Goal: Information Seeking & Learning: Learn about a topic

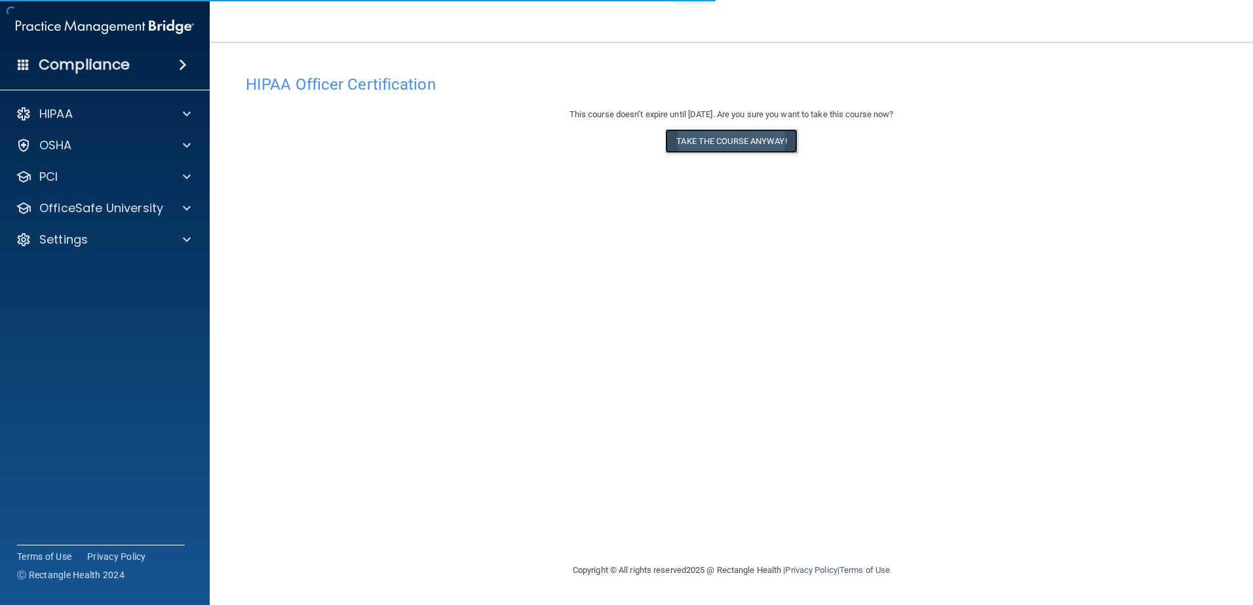
click at [748, 152] on button "Take the course anyway!" at bounding box center [731, 141] width 132 height 24
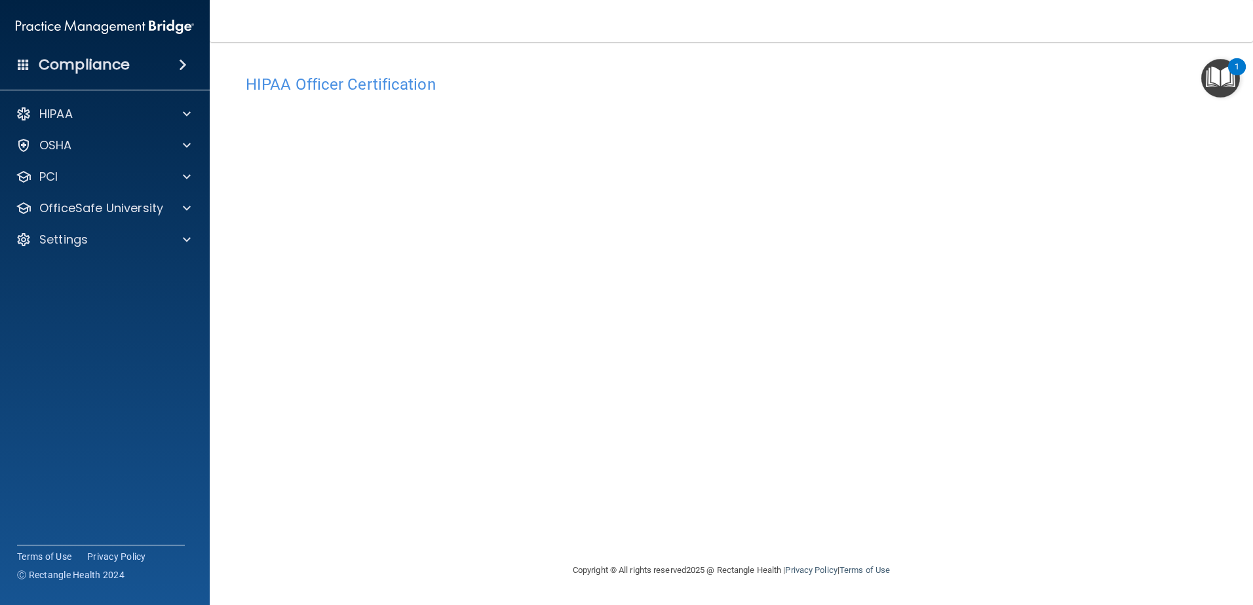
click at [962, 554] on div "Copyright © All rights reserved 2025 @ Rectangle Health | Privacy Policy | Term…" at bounding box center [731, 571] width 478 height 42
click at [930, 537] on div "HIPAA Officer Certification This course doesn’t expire until 11/15/2025. Are yo…" at bounding box center [731, 315] width 991 height 495
click at [187, 212] on span at bounding box center [187, 208] width 8 height 16
click at [130, 239] on div "HIPAA Training" at bounding box center [98, 239] width 179 height 13
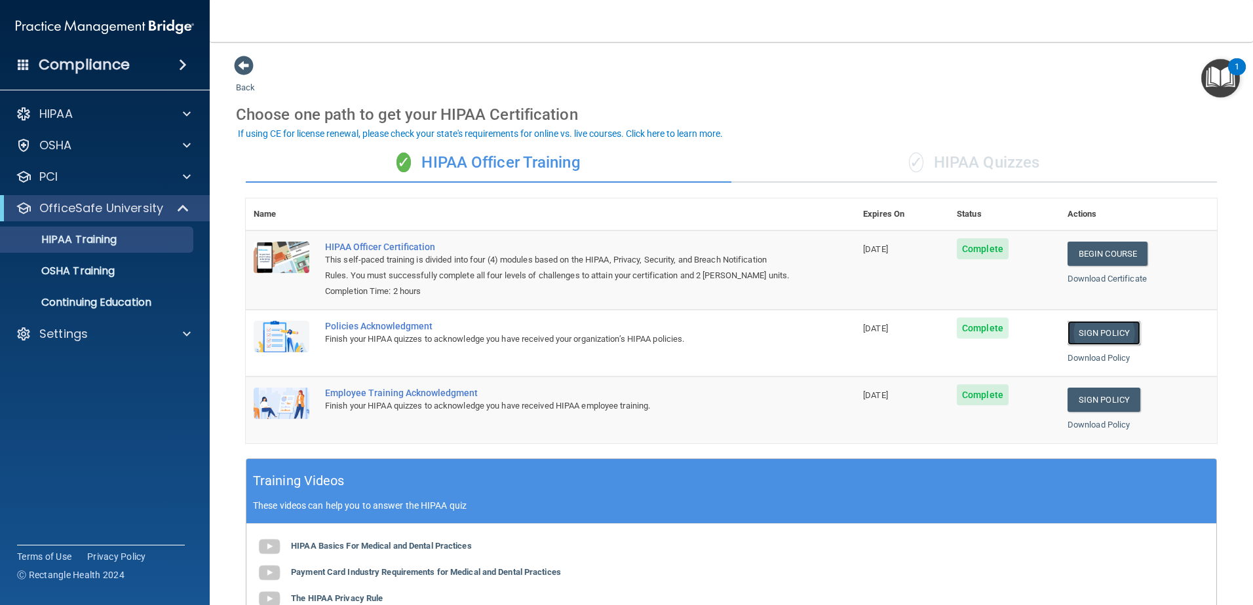
click at [1095, 332] on link "Sign Policy" at bounding box center [1103, 333] width 73 height 24
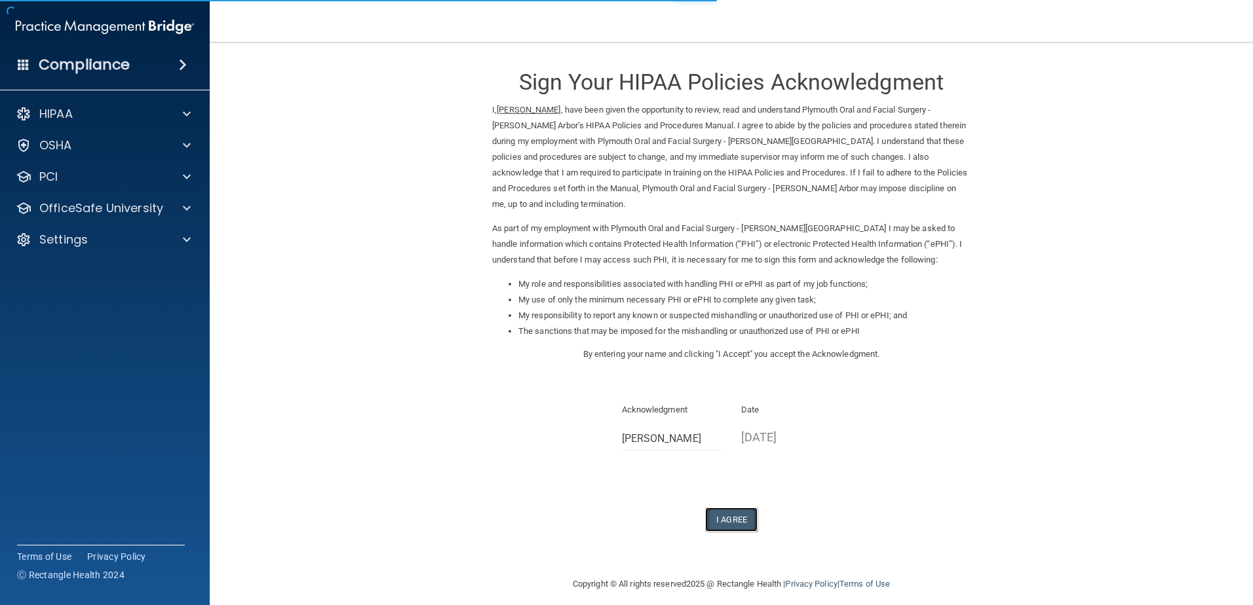
click at [736, 508] on button "I Agree" at bounding box center [731, 520] width 52 height 24
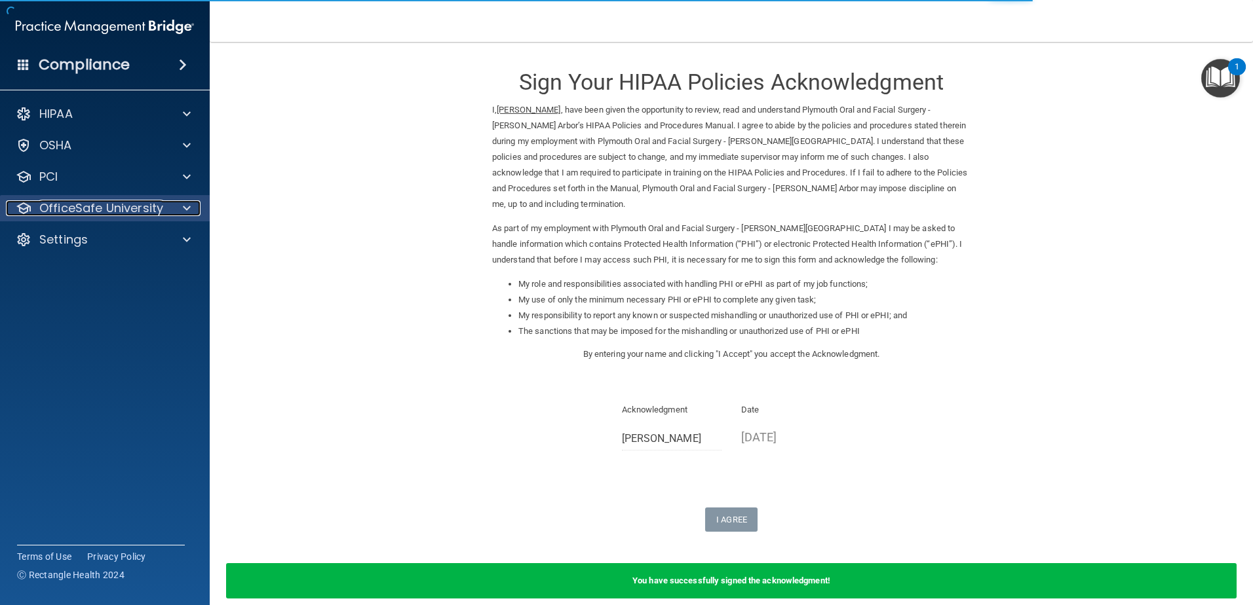
click at [168, 212] on div at bounding box center [184, 208] width 33 height 16
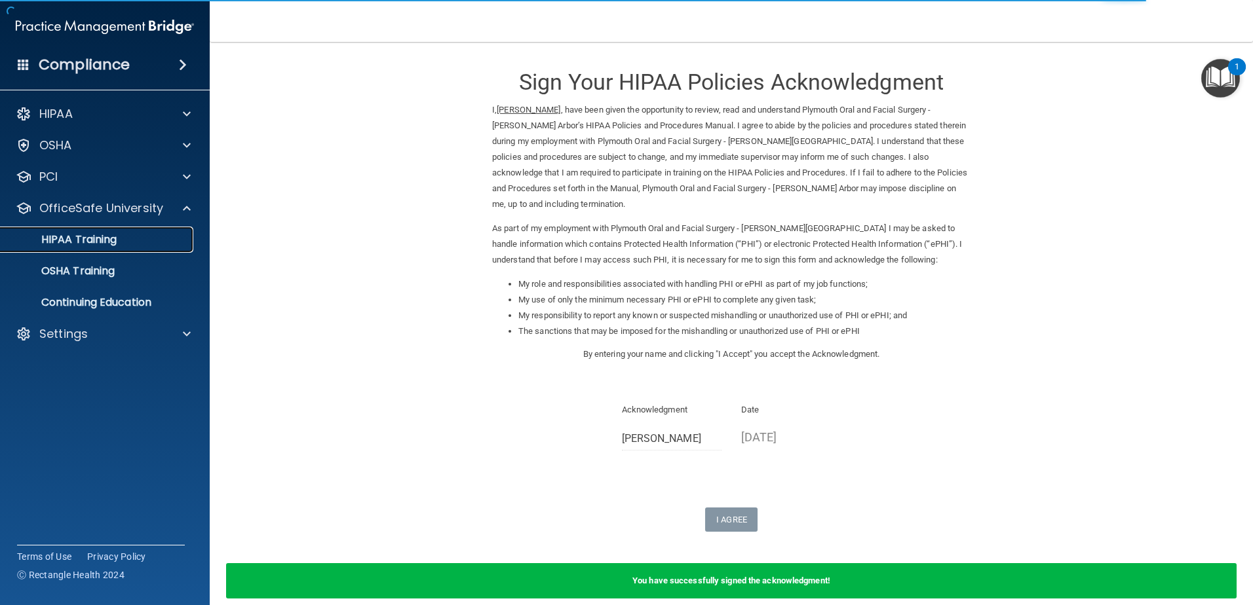
click at [105, 246] on p "HIPAA Training" at bounding box center [63, 239] width 108 height 13
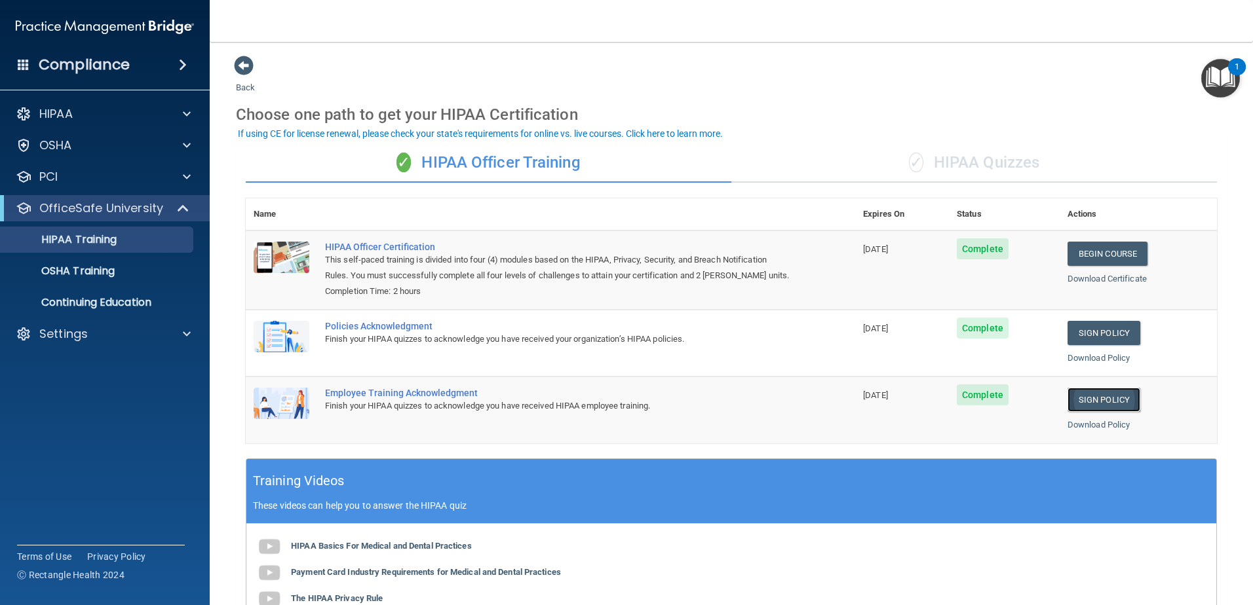
click at [1080, 400] on link "Sign Policy" at bounding box center [1103, 400] width 73 height 24
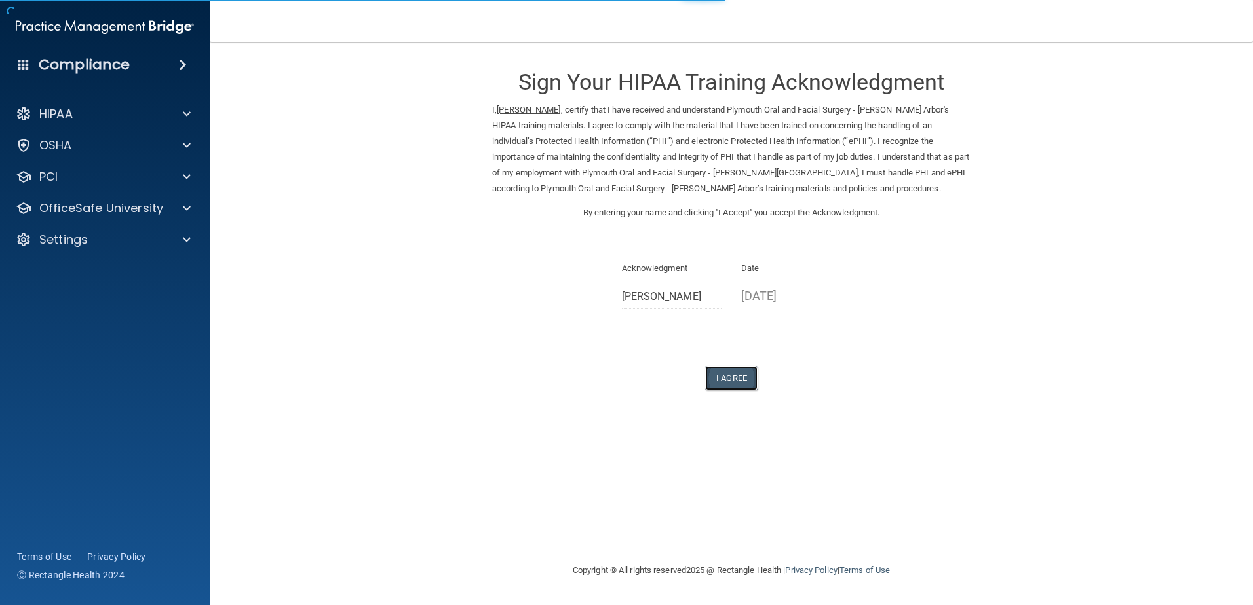
click at [730, 384] on button "I Agree" at bounding box center [731, 378] width 52 height 24
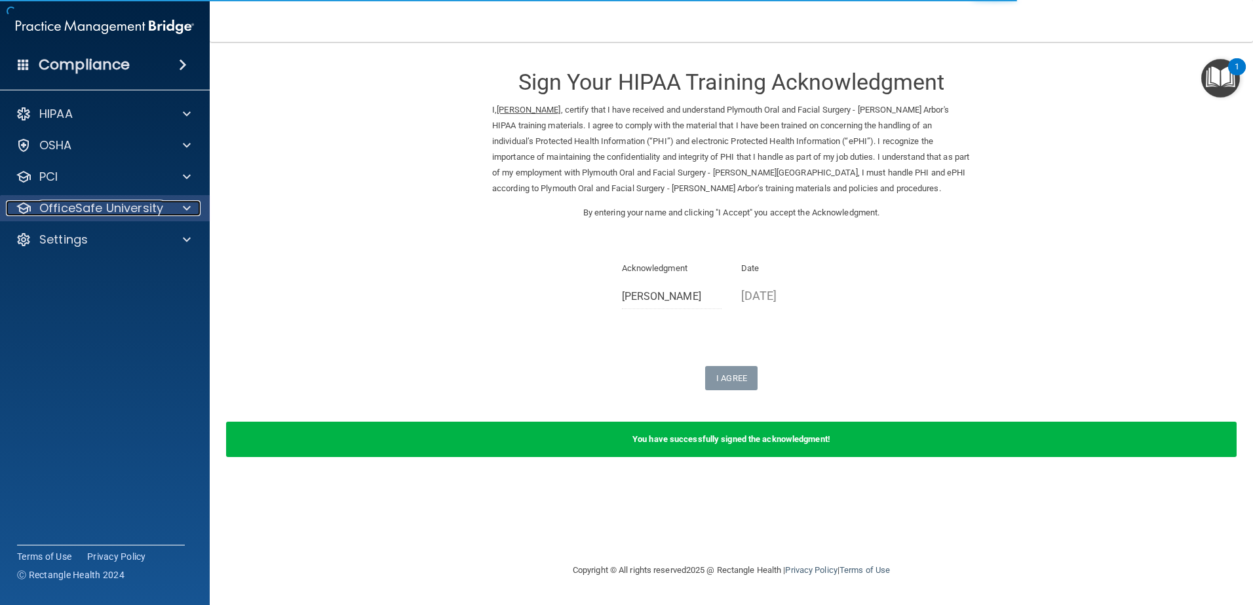
click at [187, 213] on span at bounding box center [187, 208] width 8 height 16
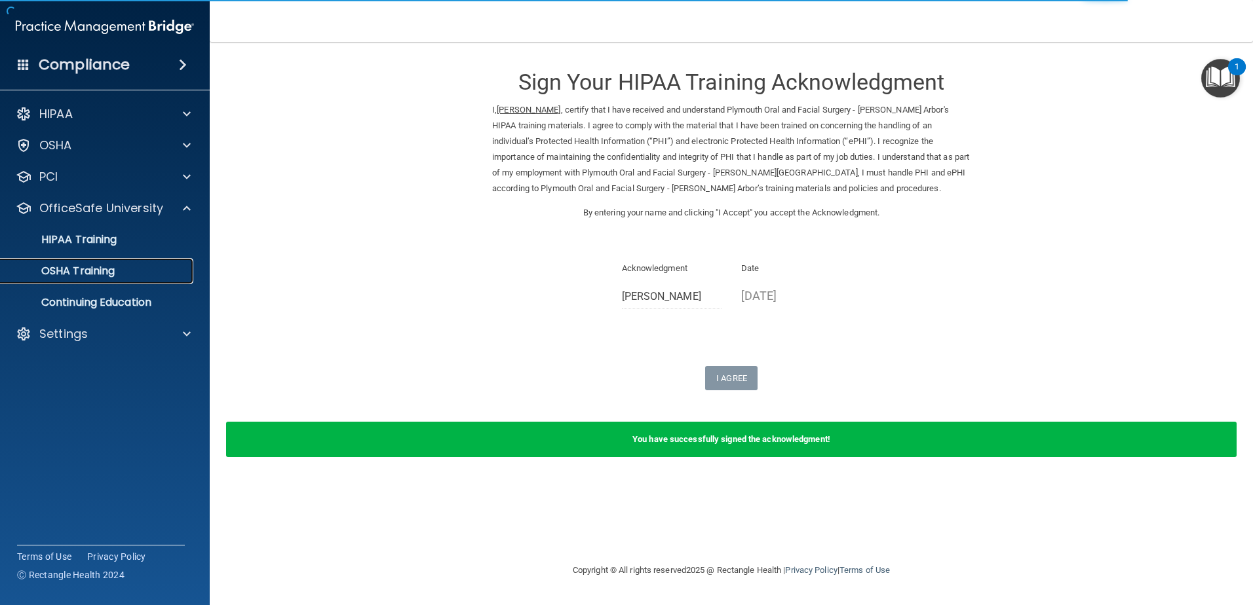
click at [94, 271] on p "OSHA Training" at bounding box center [62, 271] width 106 height 13
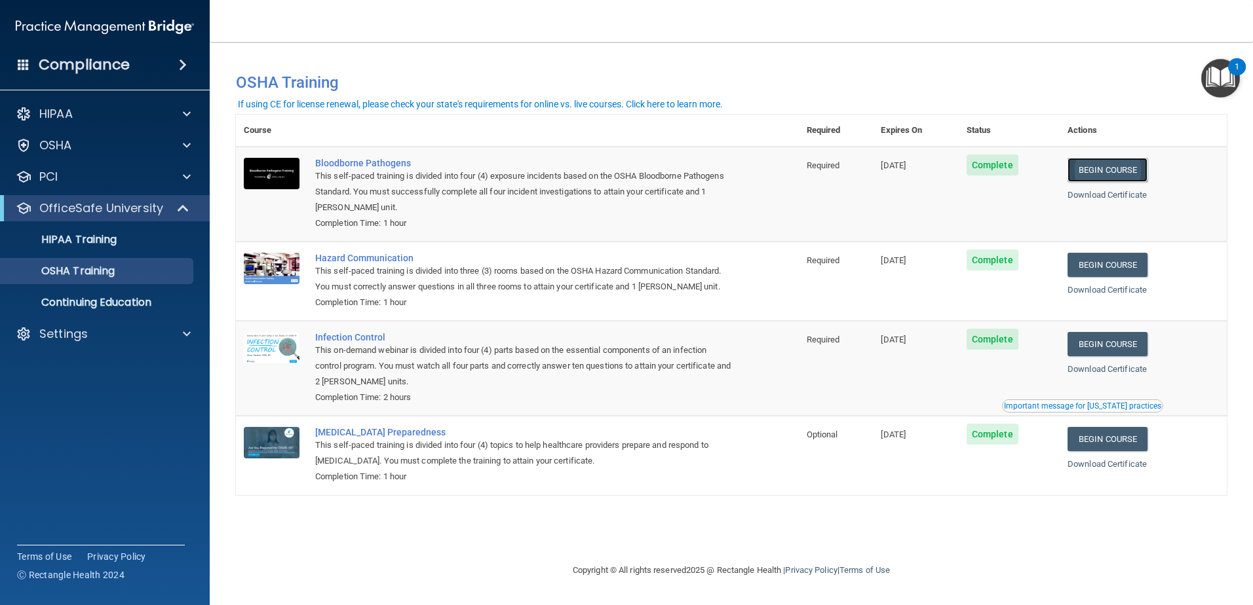
click at [1112, 170] on link "Begin Course" at bounding box center [1107, 170] width 80 height 24
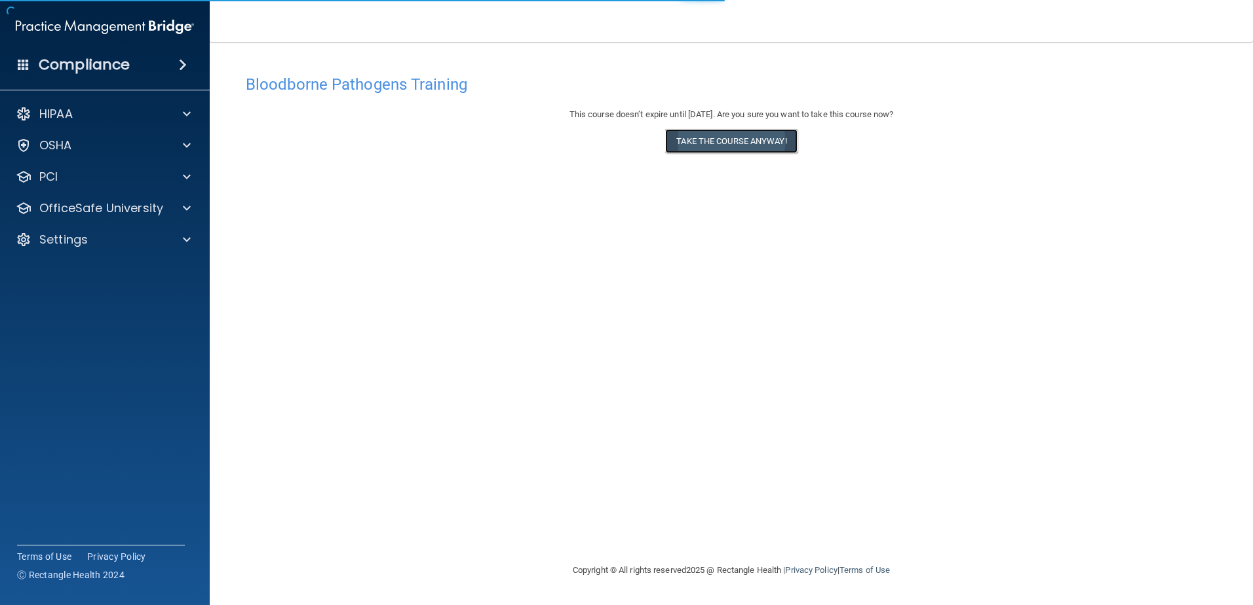
click at [722, 147] on button "Take the course anyway!" at bounding box center [731, 141] width 132 height 24
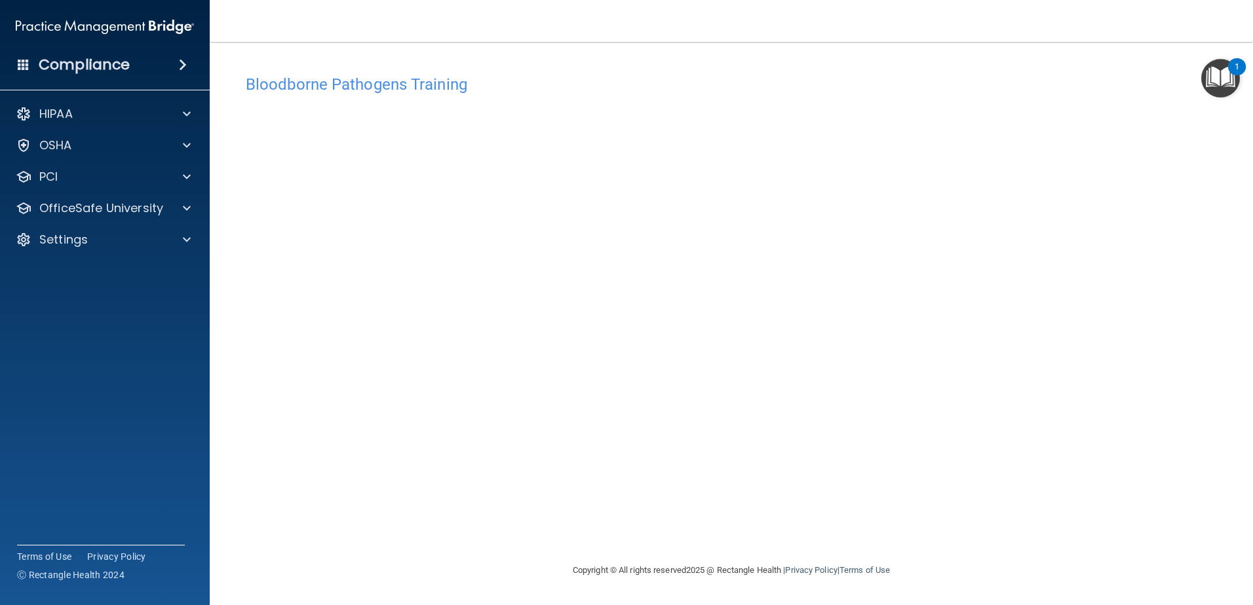
click at [949, 527] on div "Bloodborne Pathogens Training This course doesn’t expire until 11/15/2025. Are …" at bounding box center [731, 315] width 991 height 495
click at [878, 527] on div "Bloodborne Pathogens Training This course doesn’t expire until 11/15/2025. Are …" at bounding box center [731, 315] width 991 height 495
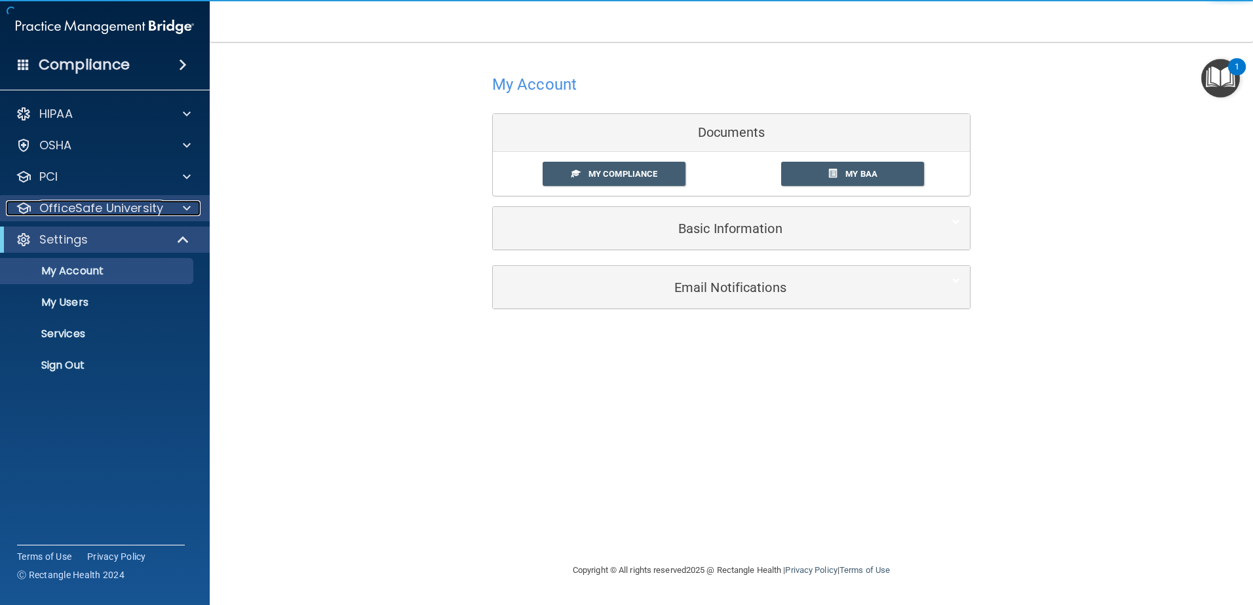
click at [149, 209] on p "OfficeSafe University" at bounding box center [101, 208] width 124 height 16
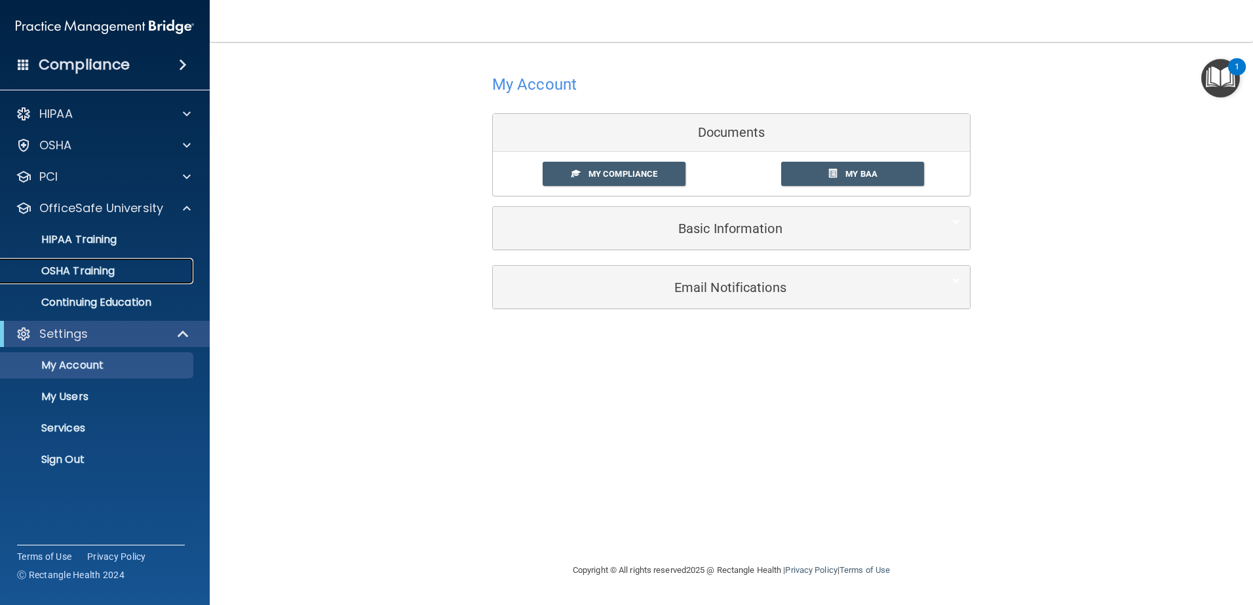
click at [110, 269] on p "OSHA Training" at bounding box center [62, 271] width 106 height 13
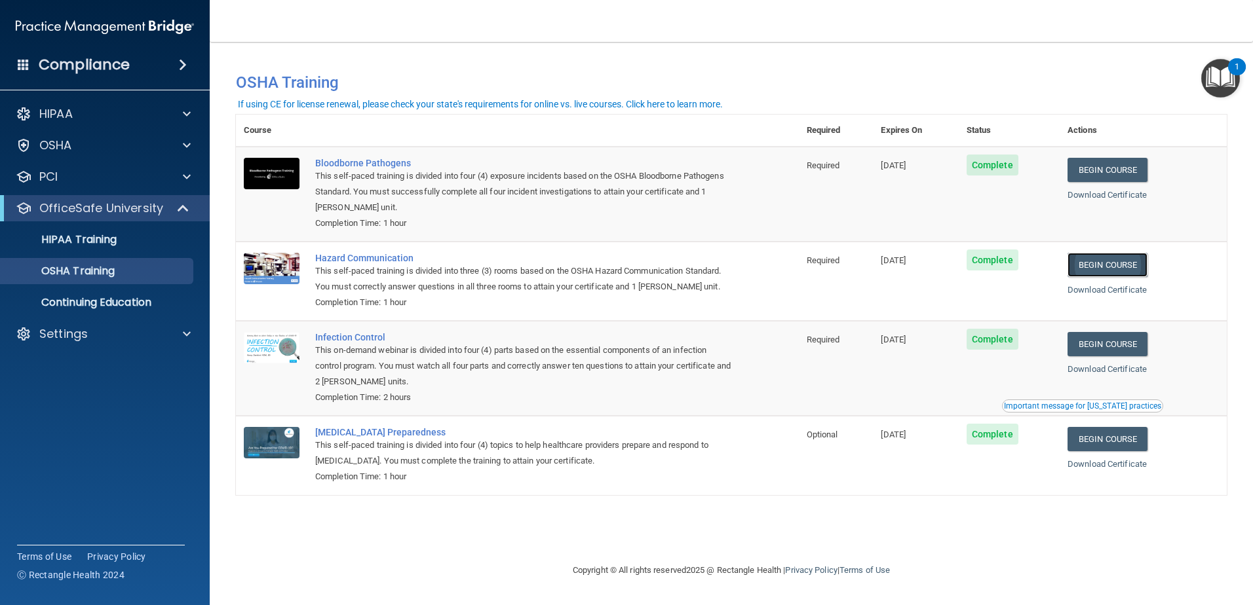
click at [1120, 269] on link "Begin Course" at bounding box center [1107, 265] width 80 height 24
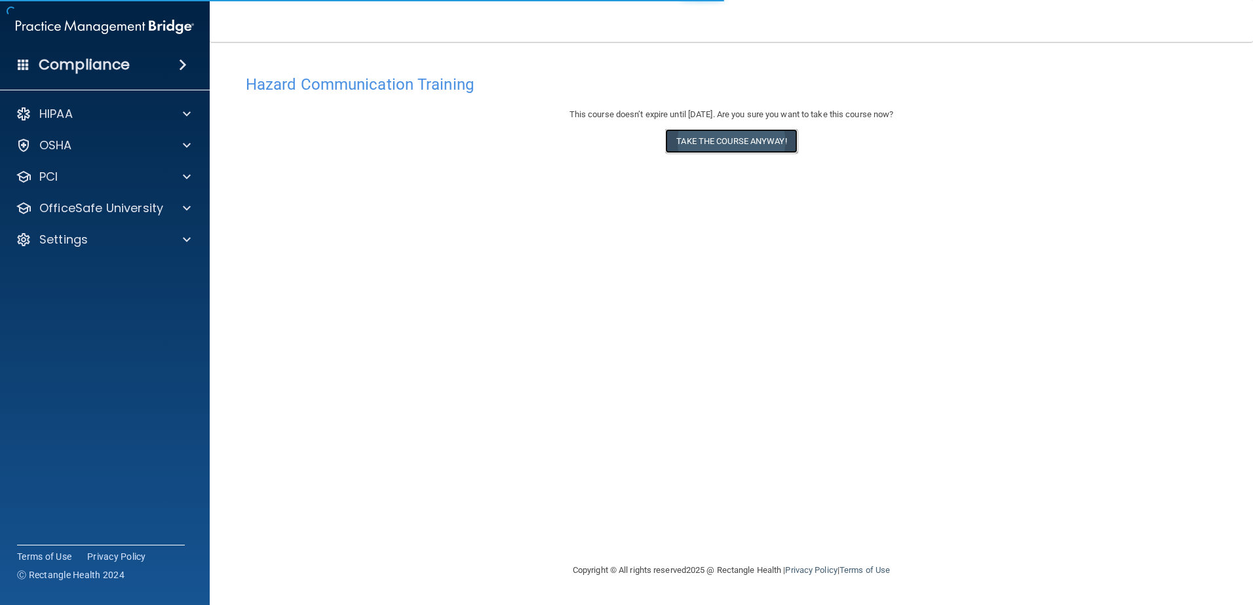
click at [787, 146] on button "Take the course anyway!" at bounding box center [731, 141] width 132 height 24
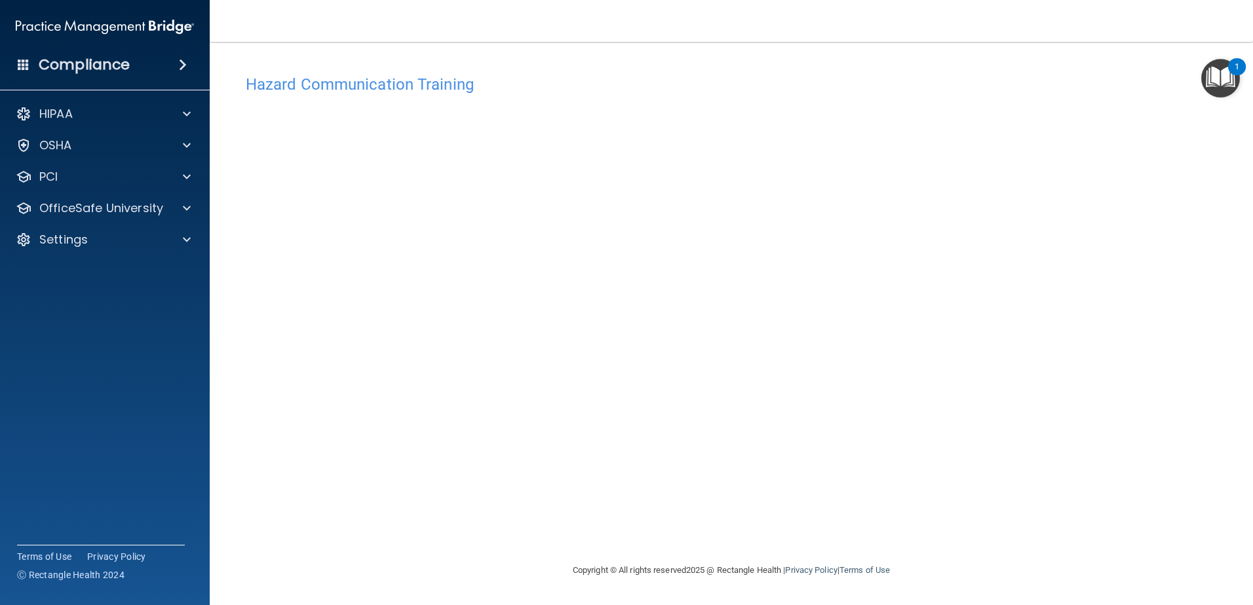
click at [983, 322] on div "Hazard Communication Training This course doesn’t expire until [DATE]. Are you …" at bounding box center [731, 315] width 991 height 495
click at [187, 203] on span at bounding box center [187, 208] width 8 height 16
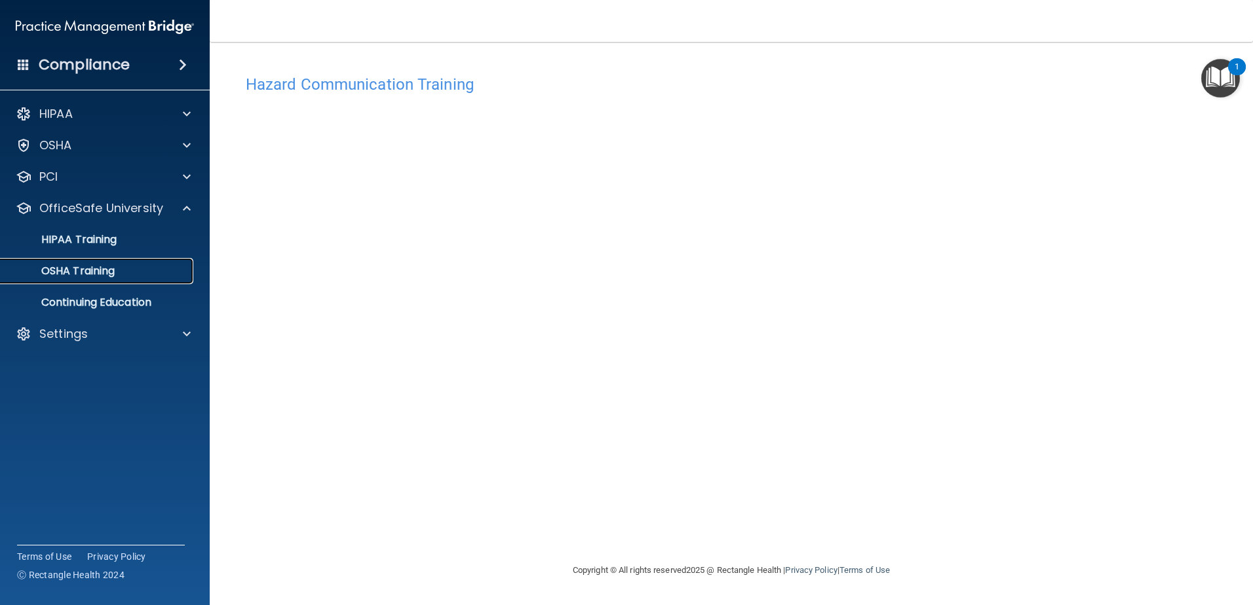
click at [136, 269] on div "OSHA Training" at bounding box center [98, 271] width 179 height 13
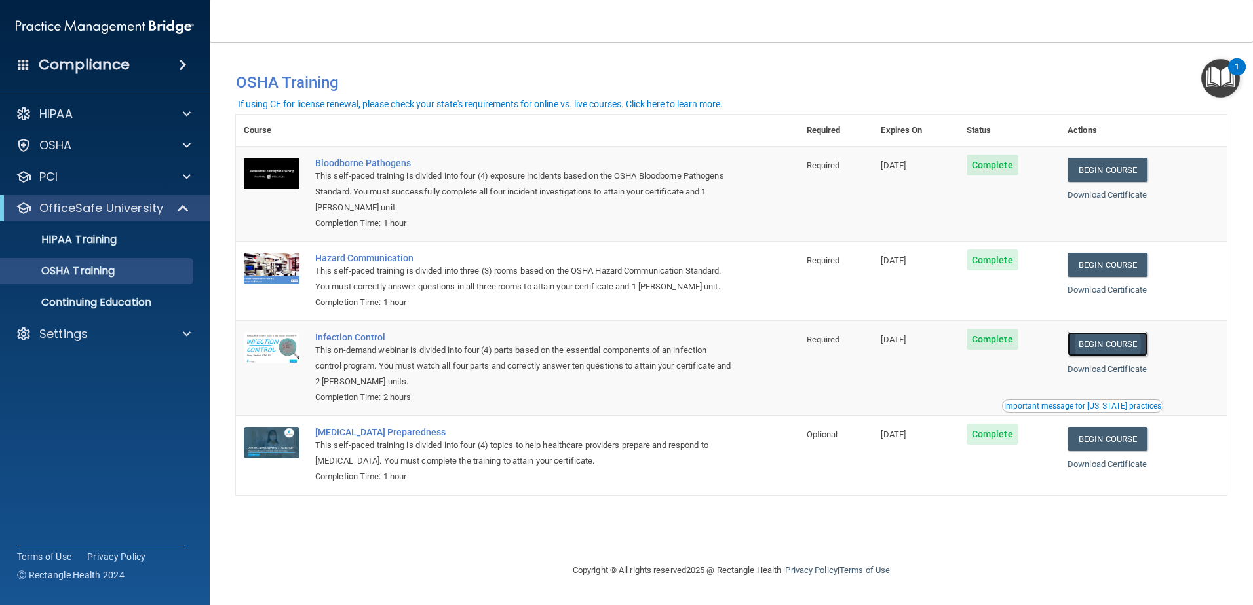
click at [1117, 348] on link "Begin Course" at bounding box center [1107, 344] width 80 height 24
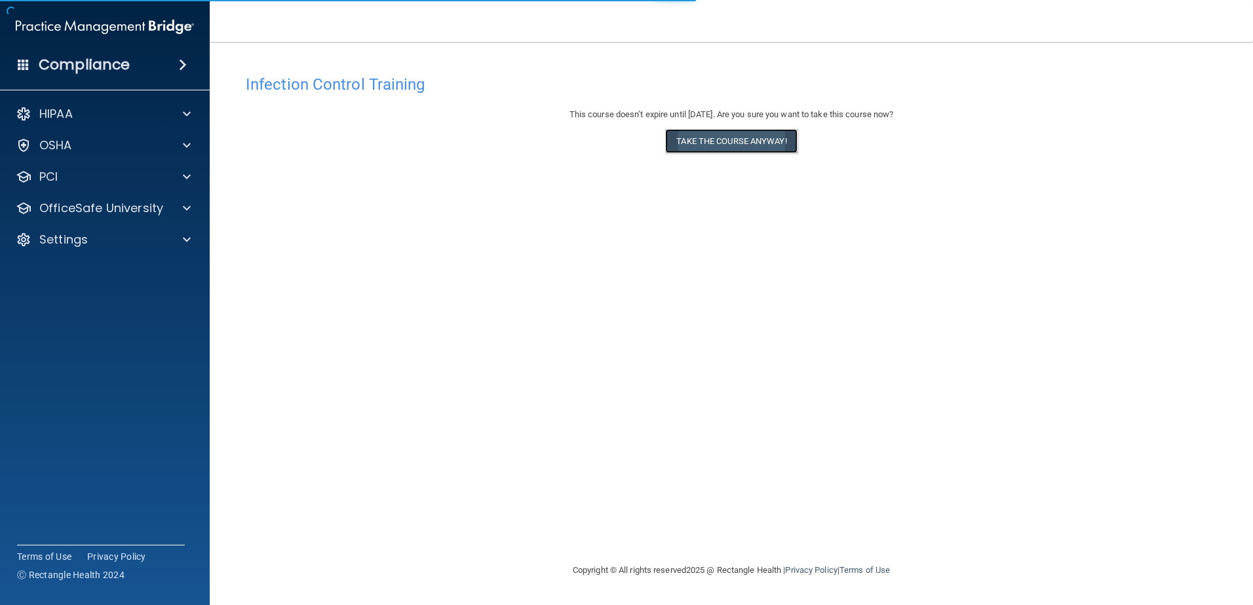
click at [718, 137] on button "Take the course anyway!" at bounding box center [731, 141] width 132 height 24
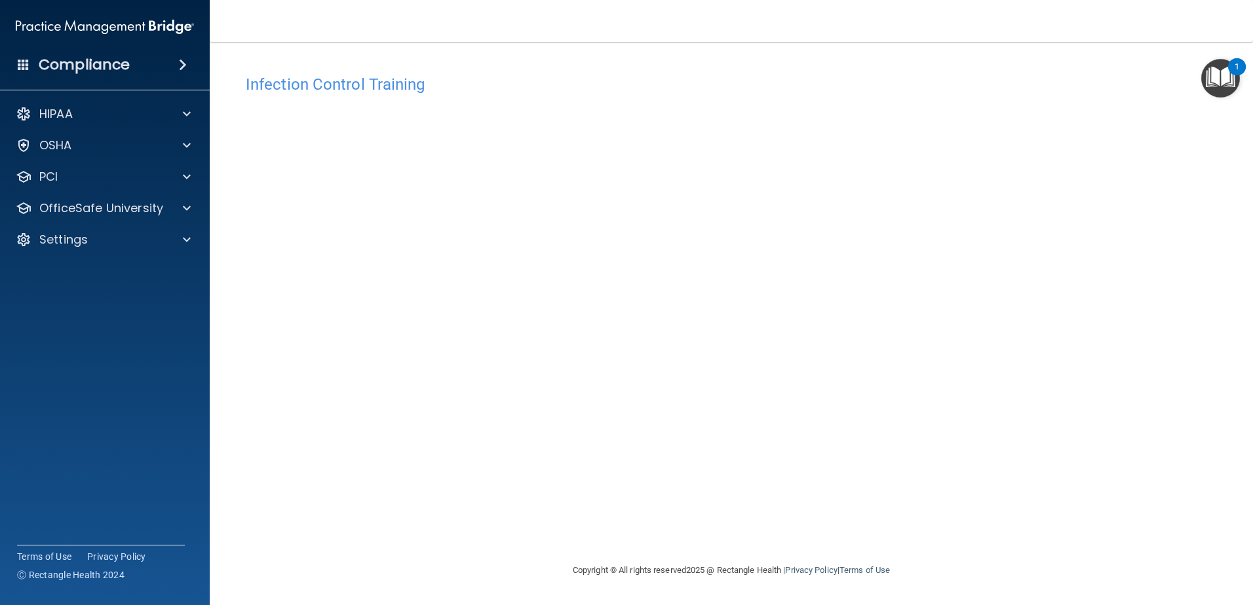
click at [953, 323] on div "Infection Control Training This course doesn’t expire until 11/15/2025. Are you…" at bounding box center [731, 315] width 991 height 495
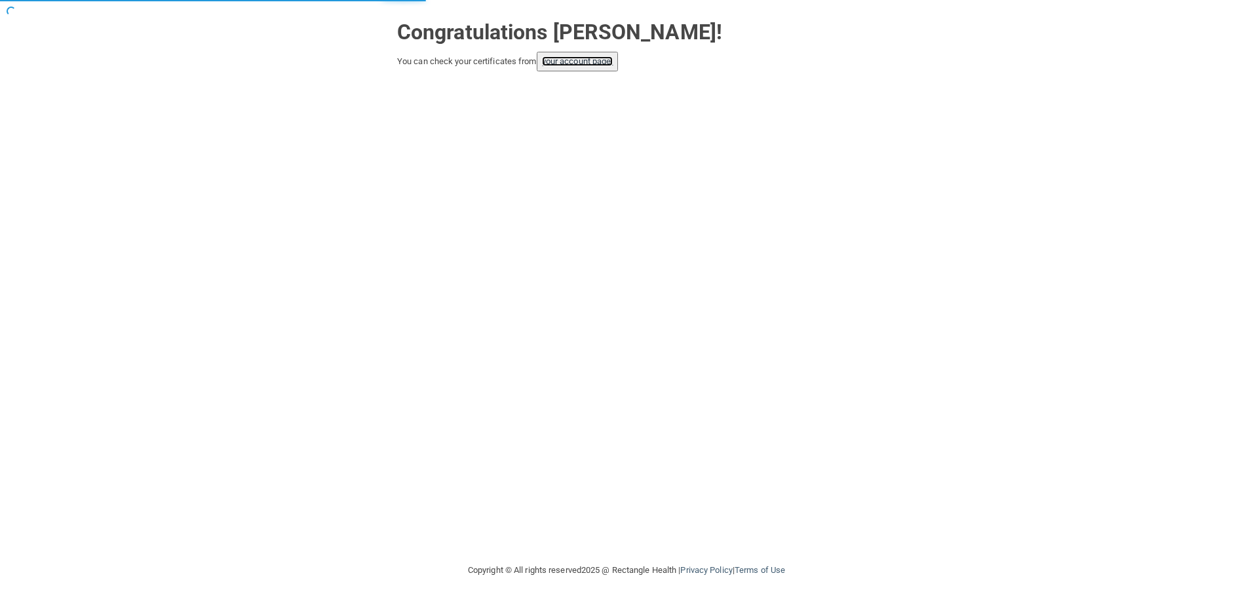
click at [596, 66] on link "your account page!" at bounding box center [577, 61] width 71 height 10
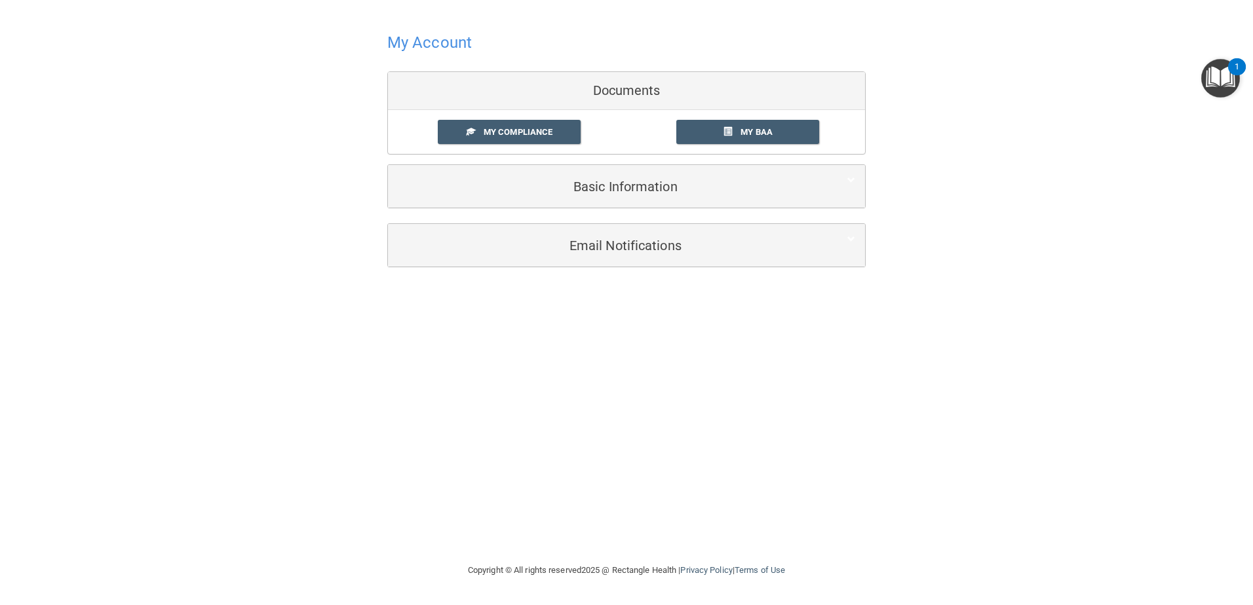
click at [455, 54] on div at bounding box center [626, 42] width 478 height 32
click at [455, 45] on h4 "My Account" at bounding box center [429, 42] width 85 height 17
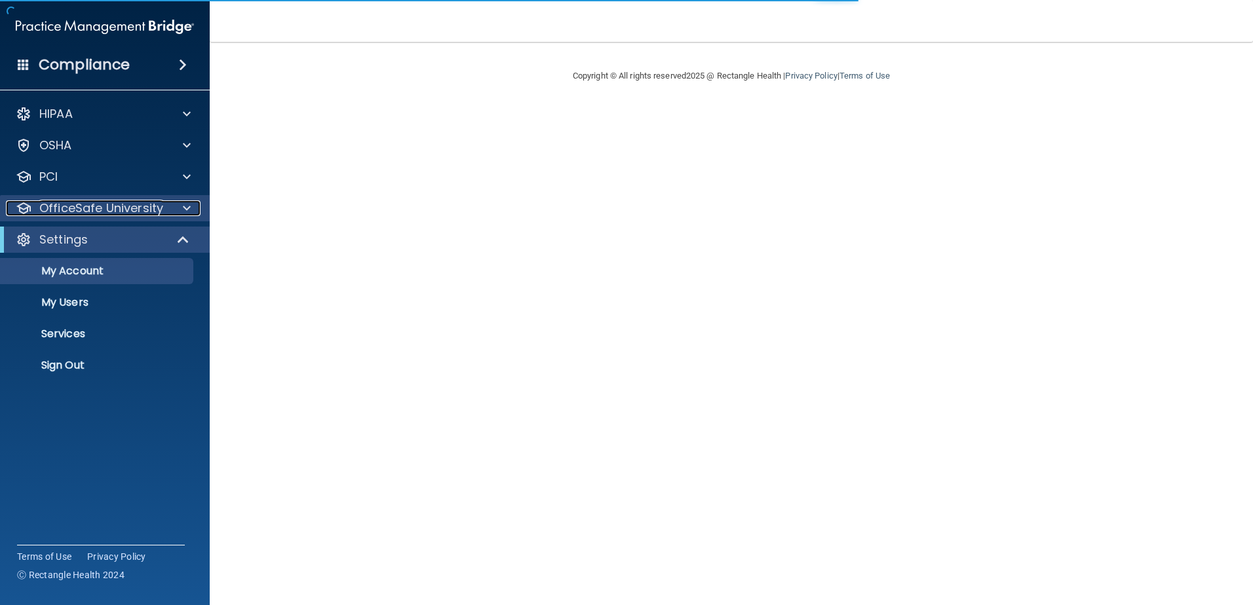
click at [185, 205] on span at bounding box center [187, 208] width 8 height 16
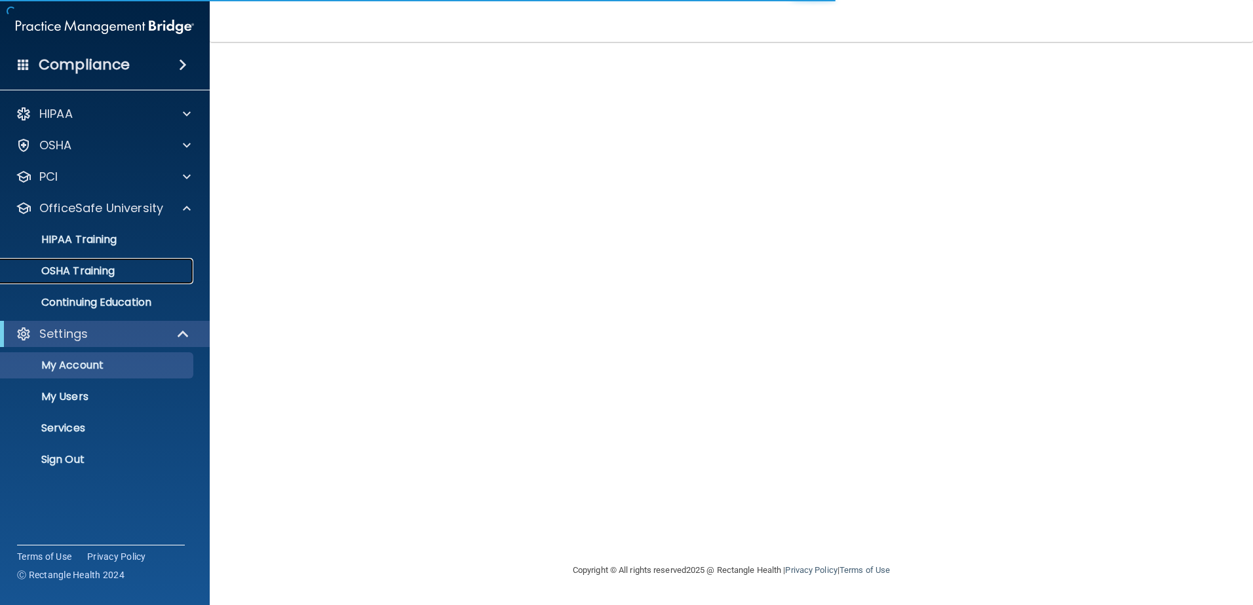
click at [115, 271] on p "OSHA Training" at bounding box center [62, 271] width 106 height 13
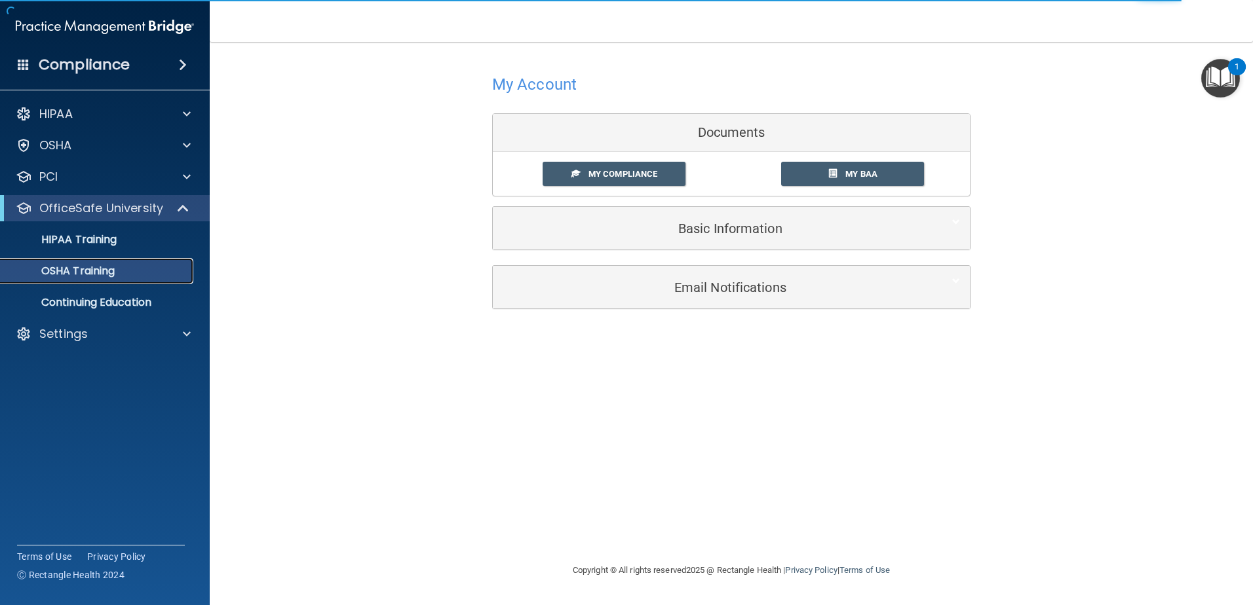
click at [92, 269] on p "OSHA Training" at bounding box center [62, 271] width 106 height 13
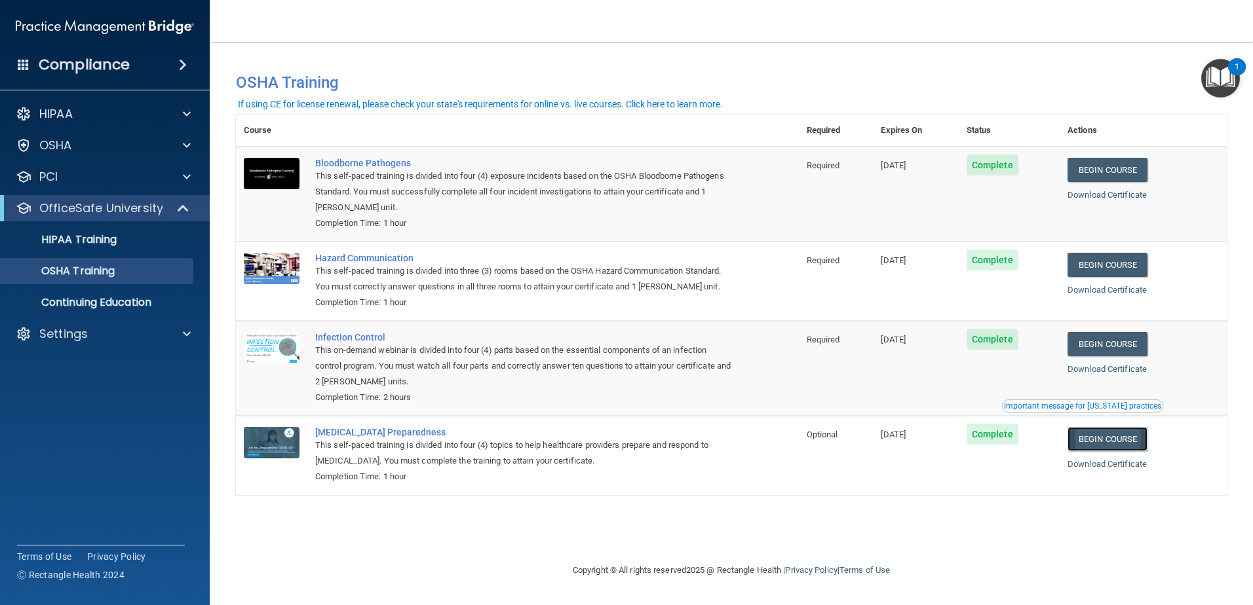
click at [1111, 438] on link "Begin Course" at bounding box center [1107, 439] width 80 height 24
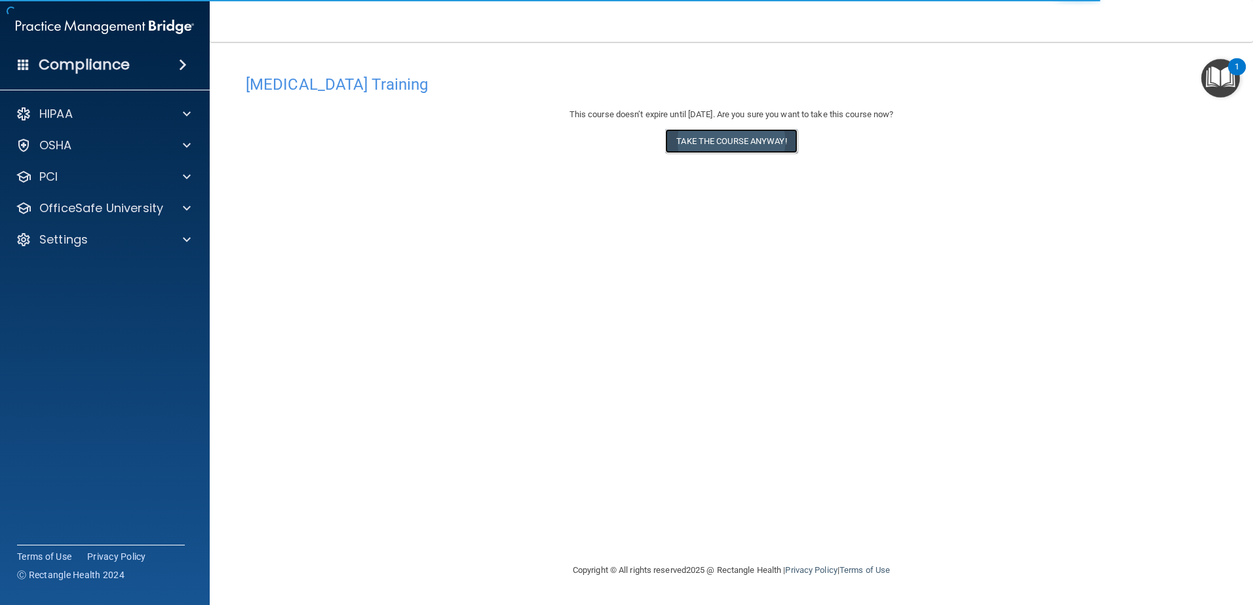
click at [750, 136] on button "Take the course anyway!" at bounding box center [731, 141] width 132 height 24
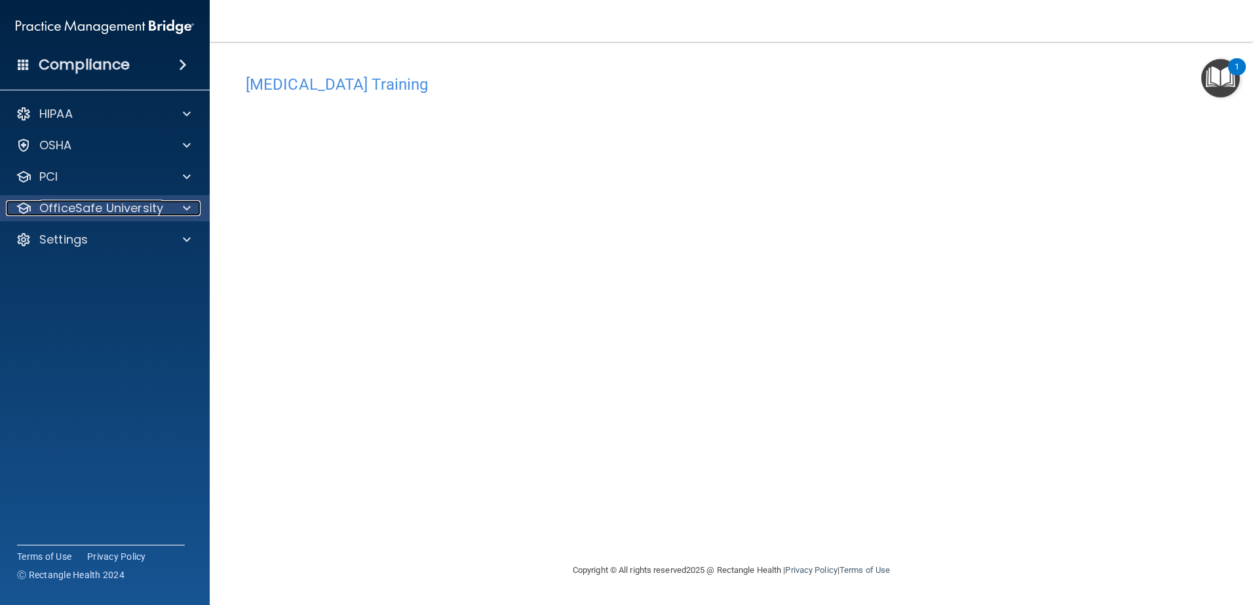
click at [189, 212] on span at bounding box center [187, 208] width 8 height 16
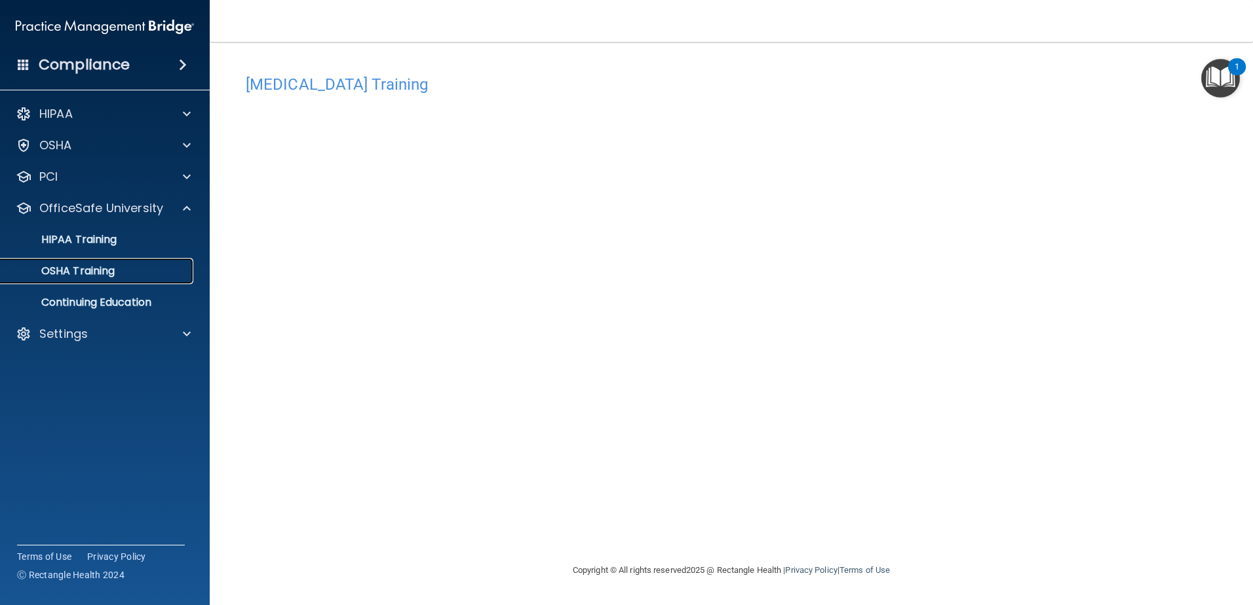
click at [134, 276] on div "OSHA Training" at bounding box center [98, 271] width 179 height 13
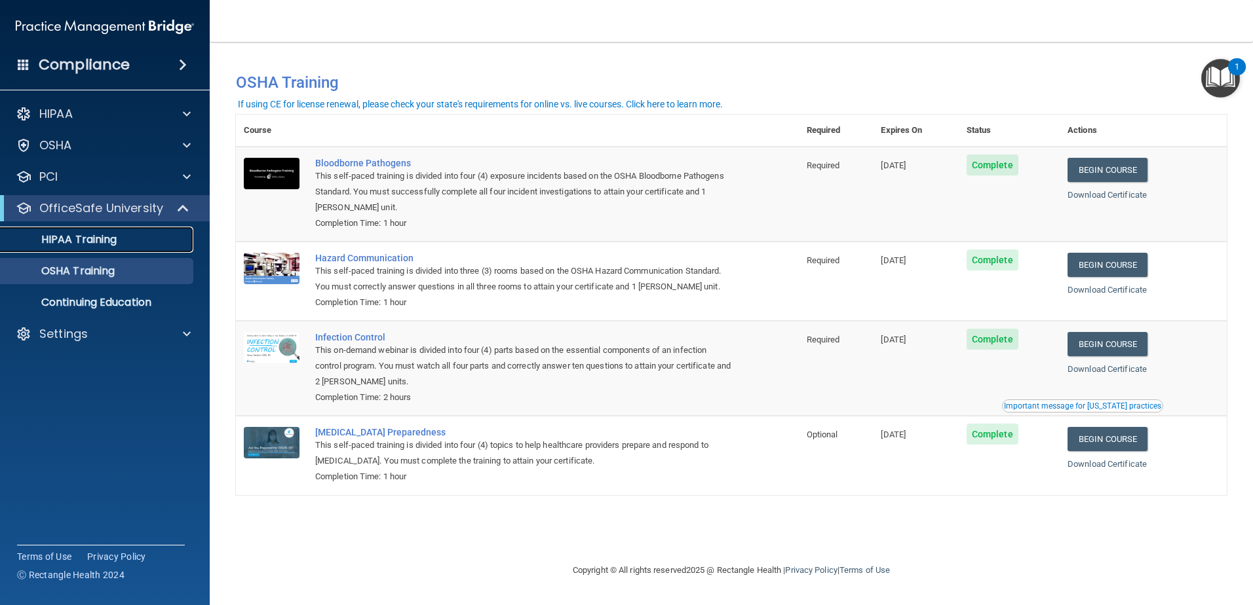
click at [62, 238] on p "HIPAA Training" at bounding box center [63, 239] width 108 height 13
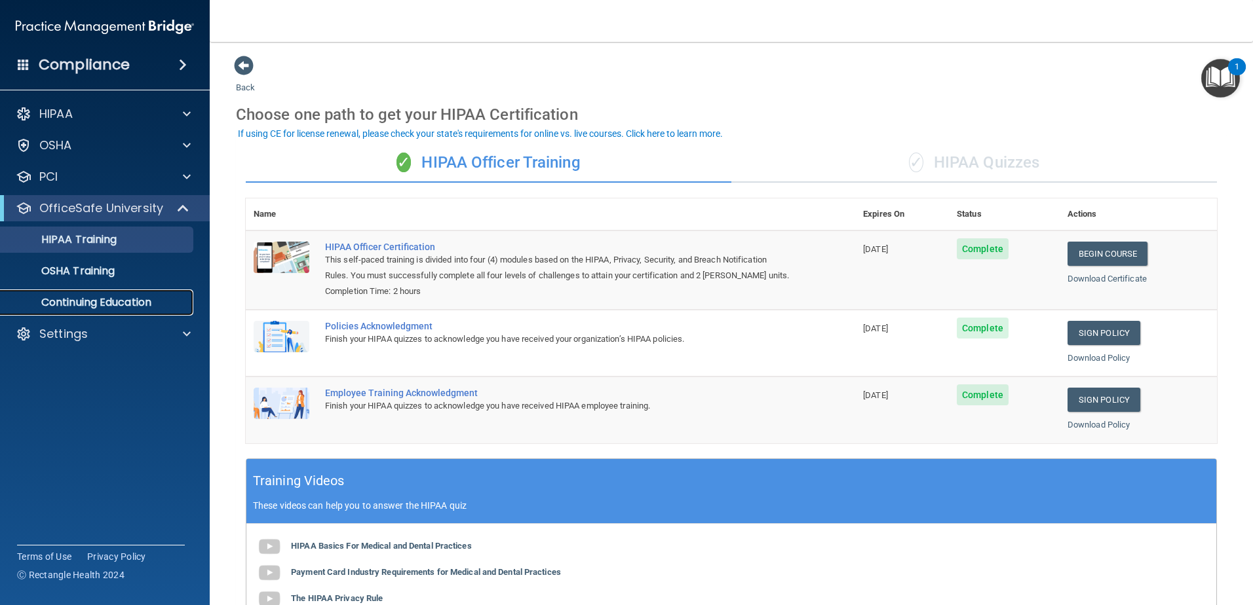
click at [76, 296] on p "Continuing Education" at bounding box center [98, 302] width 179 height 13
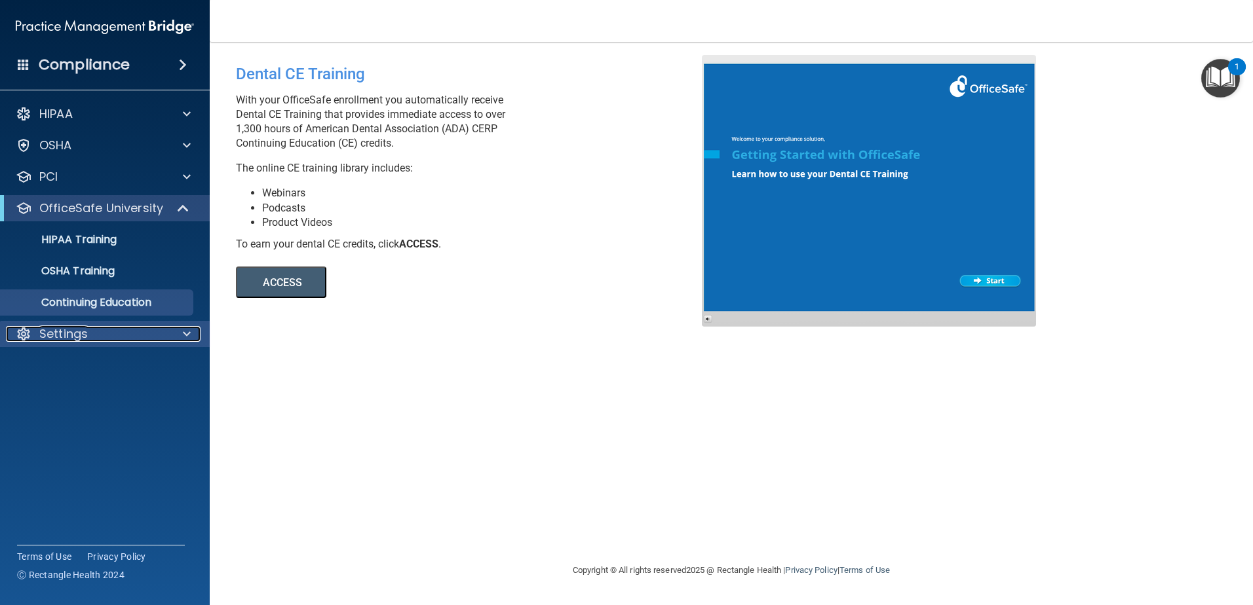
click at [167, 341] on div "Settings" at bounding box center [87, 334] width 162 height 16
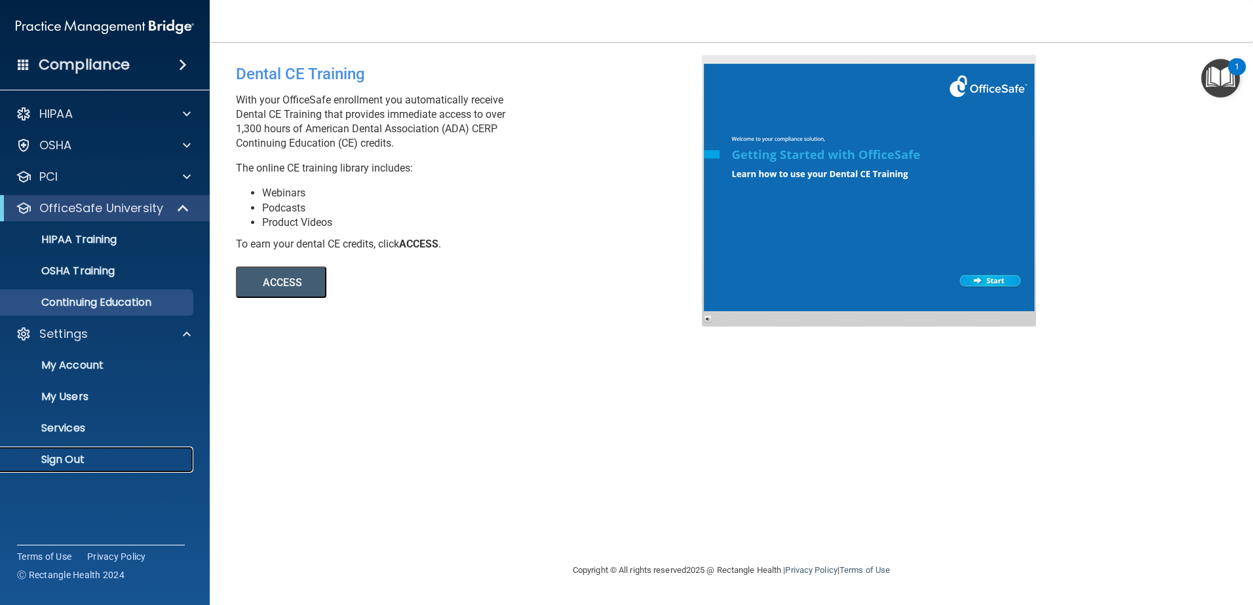
click at [64, 464] on p "Sign Out" at bounding box center [98, 459] width 179 height 13
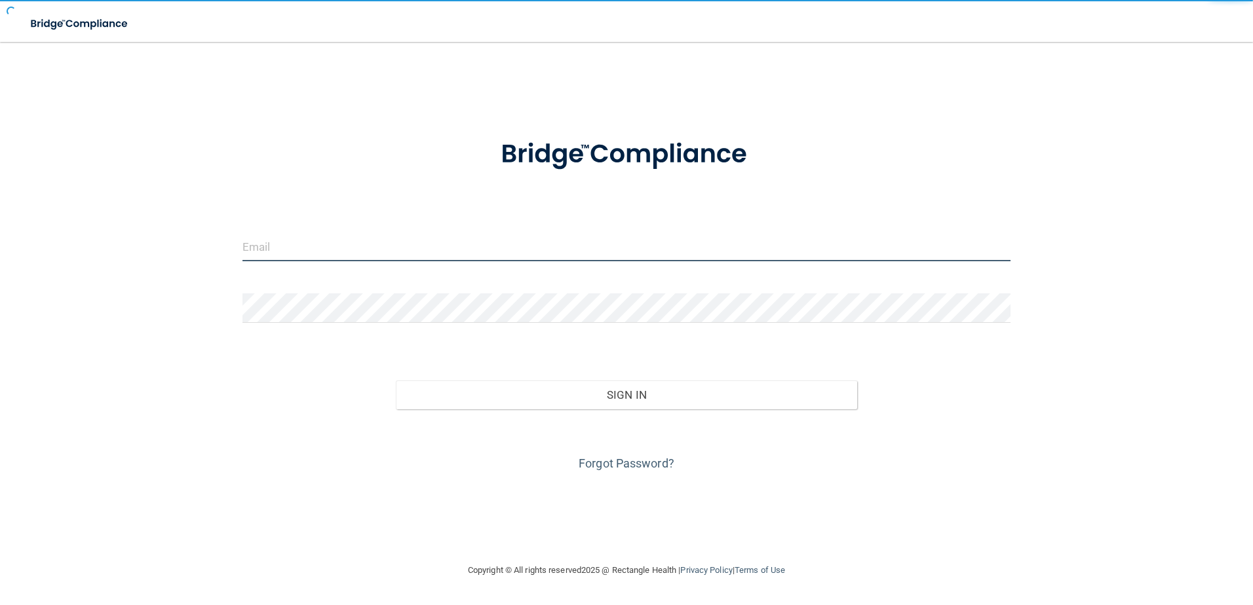
type input "alexislinderman23@gmail.com"
